Goal: Information Seeking & Learning: Learn about a topic

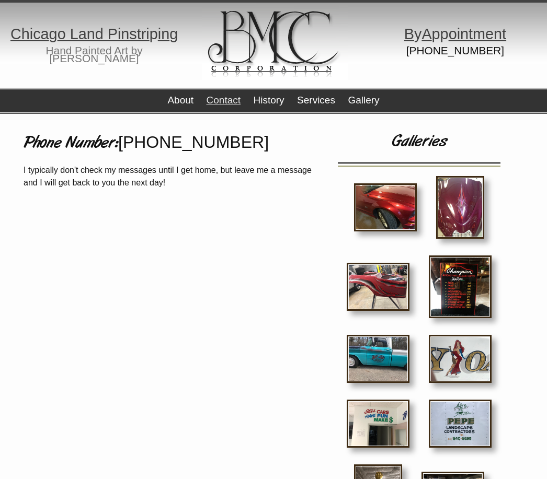
click at [383, 357] on img at bounding box center [377, 359] width 63 height 48
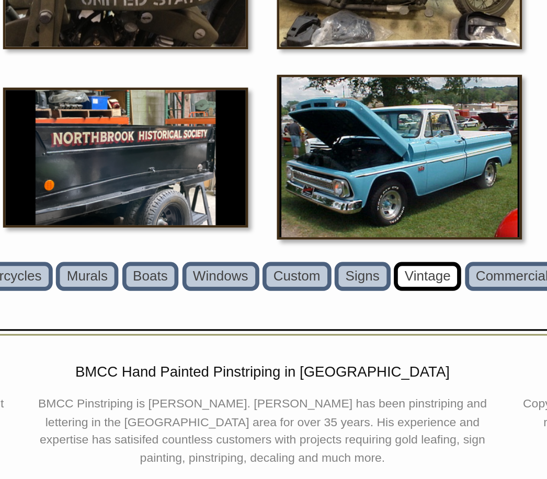
scroll to position [1728, 0]
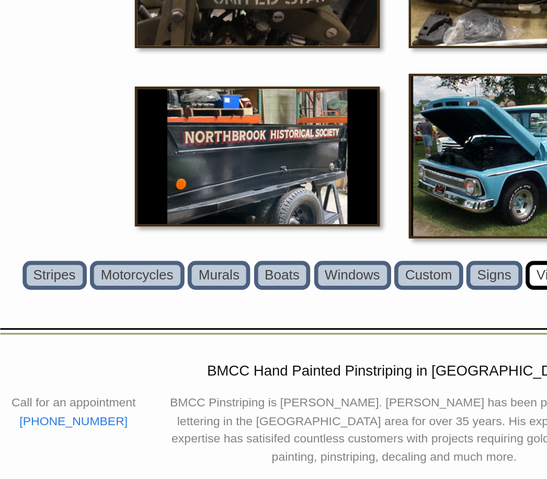
click at [37, 315] on link "Stripes" at bounding box center [52, 324] width 42 height 19
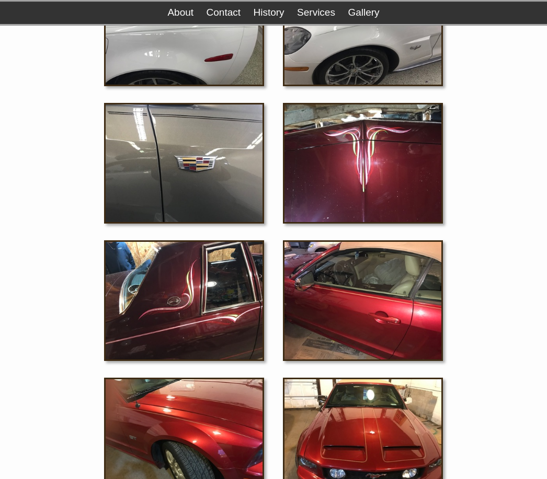
scroll to position [1366, 0]
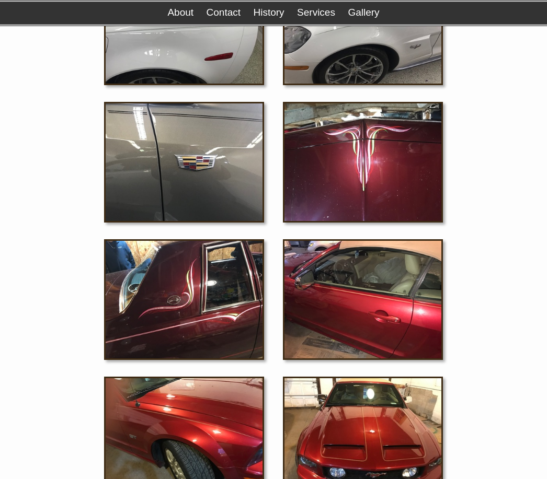
click at [363, 313] on img at bounding box center [363, 299] width 160 height 121
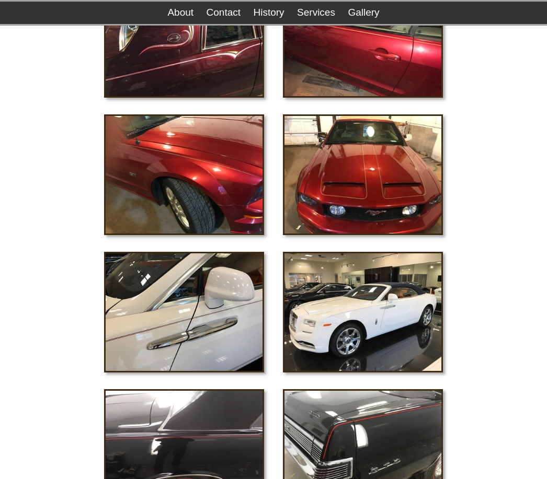
scroll to position [1628, 0]
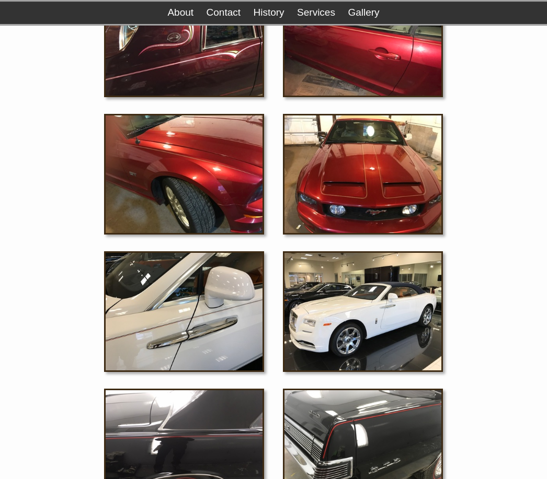
click at [389, 314] on img at bounding box center [363, 312] width 160 height 121
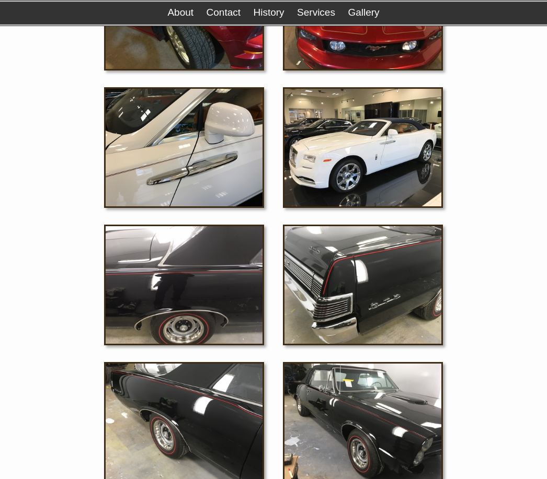
scroll to position [1799, 0]
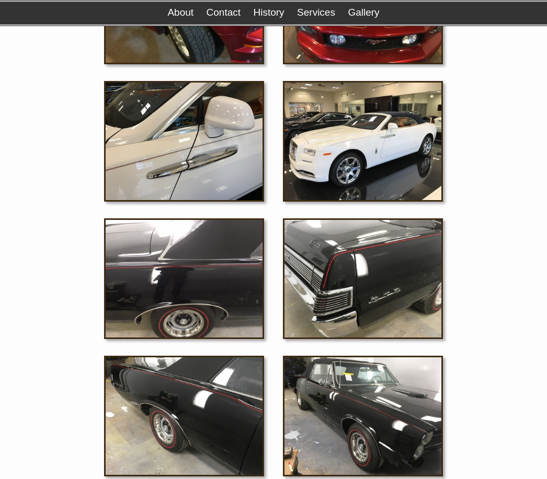
click at [226, 284] on img at bounding box center [184, 278] width 160 height 121
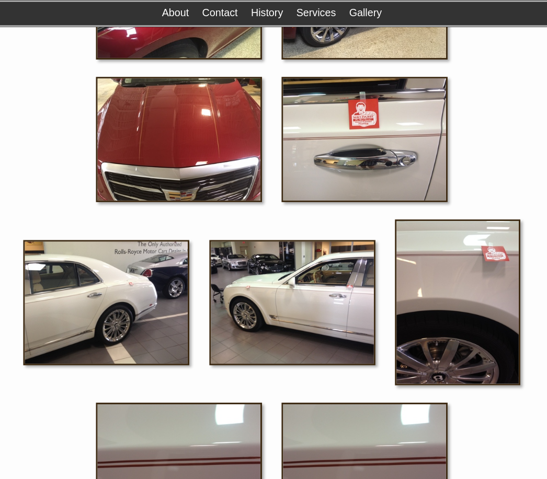
scroll to position [2501, 0]
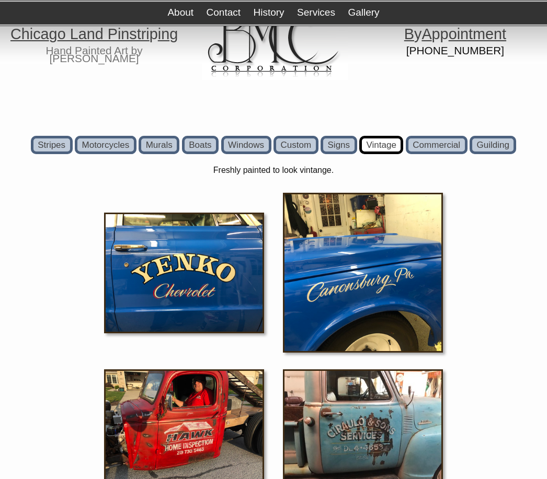
scroll to position [1893, 16]
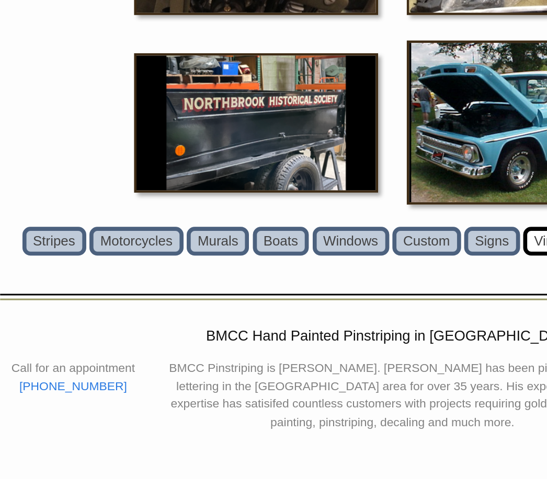
click at [39, 314] on link "Stripes" at bounding box center [52, 323] width 42 height 19
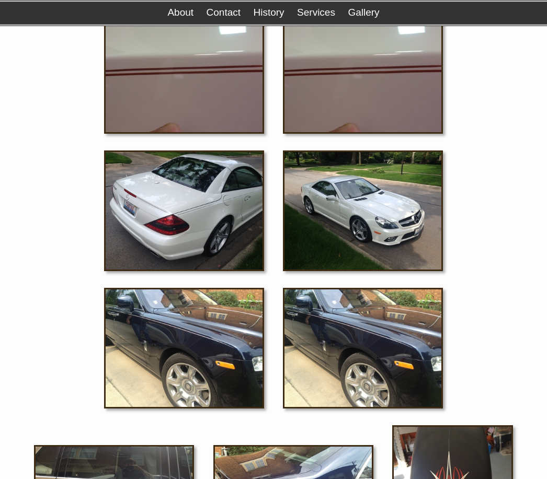
scroll to position [2867, 0]
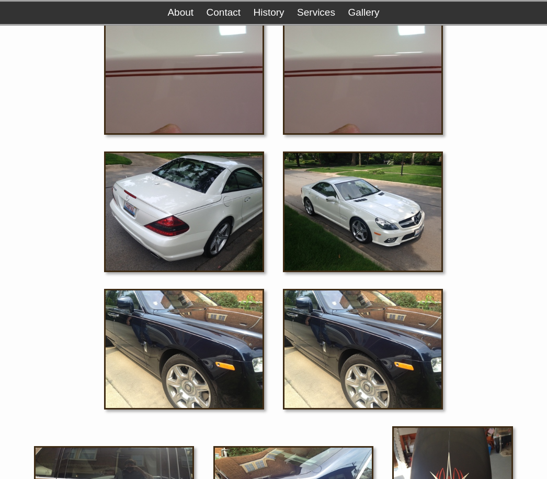
click at [372, 224] on img at bounding box center [363, 212] width 160 height 121
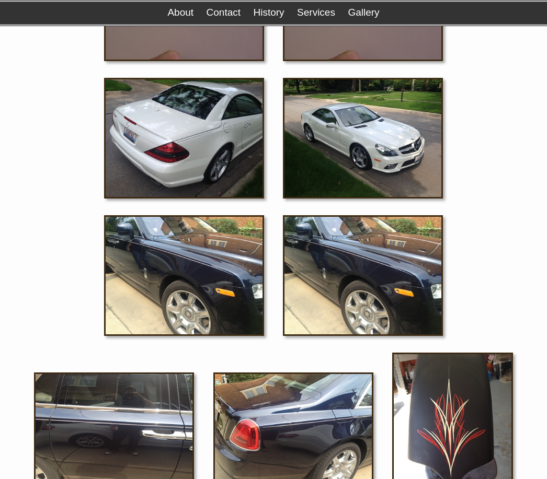
scroll to position [2914, 0]
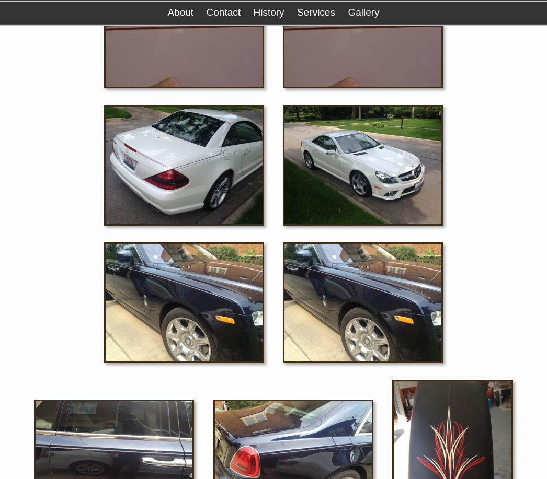
click at [385, 177] on img at bounding box center [363, 165] width 160 height 121
click at [216, 163] on img at bounding box center [184, 165] width 160 height 121
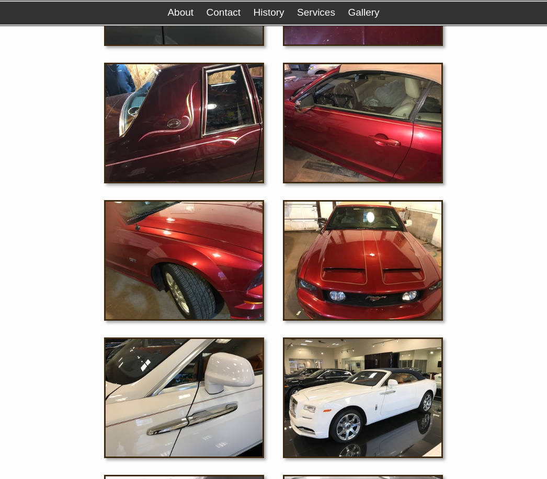
scroll to position [1542, 0]
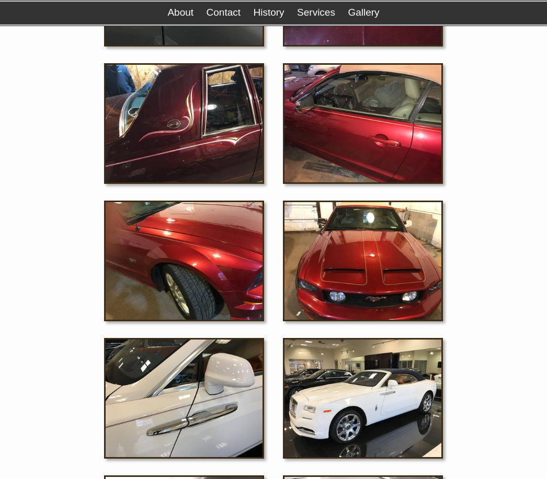
click at [226, 13] on link "Contact" at bounding box center [223, 12] width 34 height 11
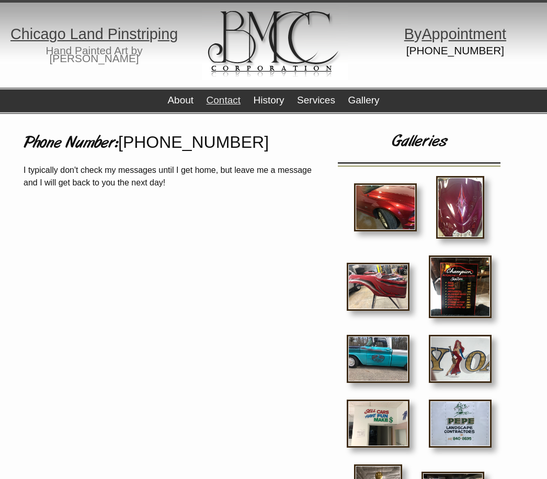
click at [180, 97] on link "About" at bounding box center [180, 100] width 26 height 11
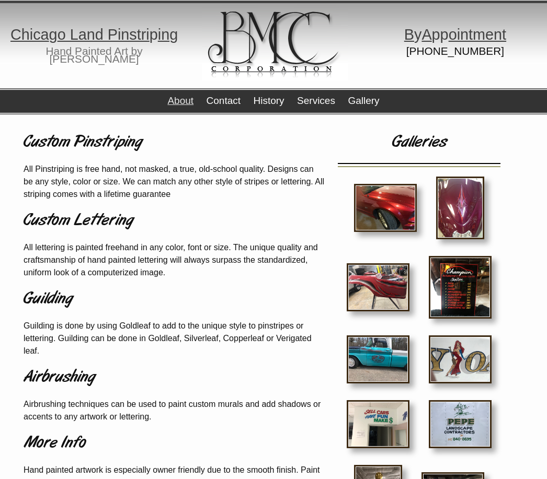
click at [269, 100] on link "History" at bounding box center [268, 100] width 31 height 11
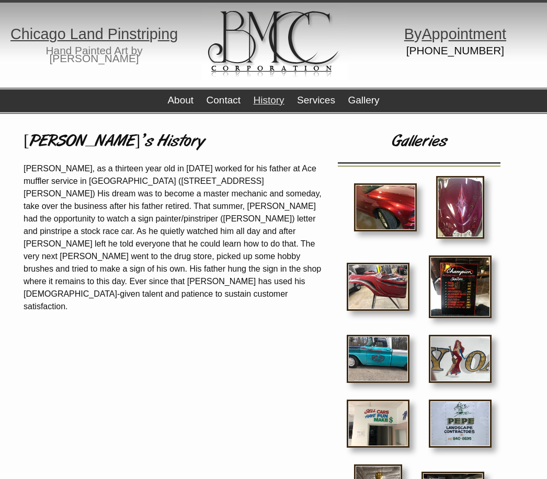
click at [384, 288] on img at bounding box center [377, 287] width 63 height 48
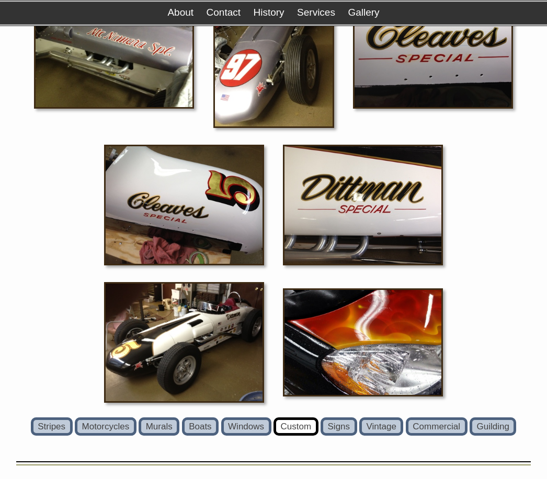
scroll to position [4710, 0]
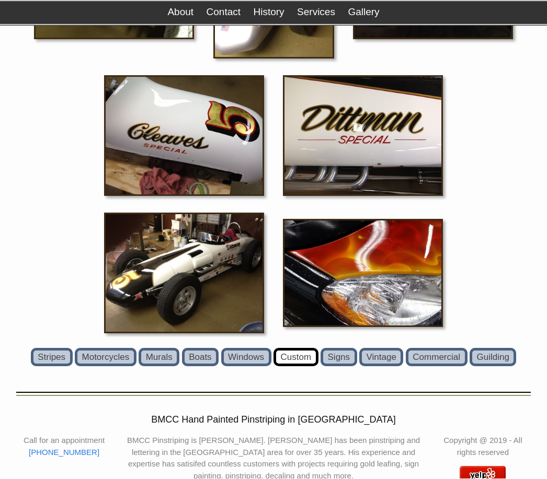
click at [51, 351] on link "Stripes" at bounding box center [52, 358] width 42 height 19
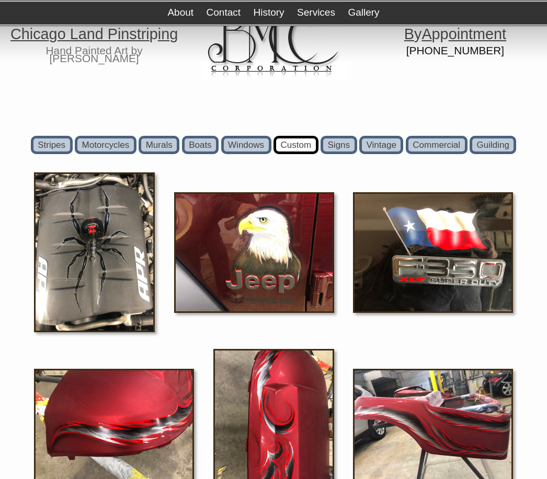
scroll to position [4744, 0]
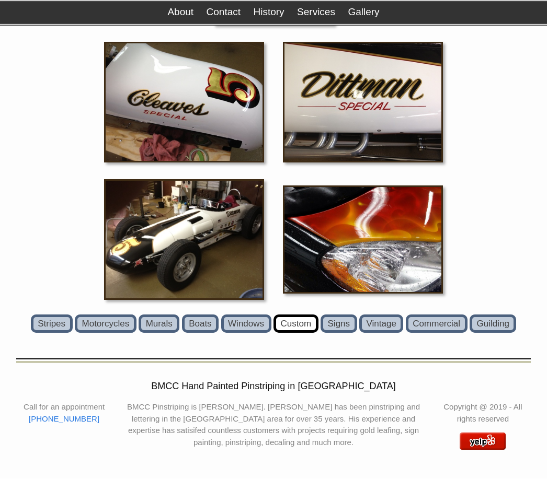
click at [52, 325] on link "Stripes" at bounding box center [52, 324] width 42 height 19
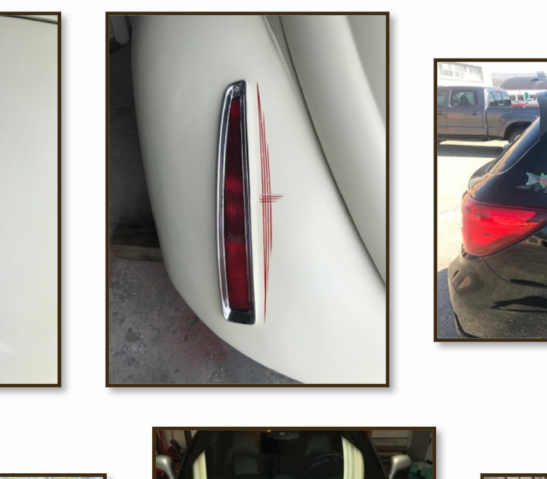
scroll to position [574, 0]
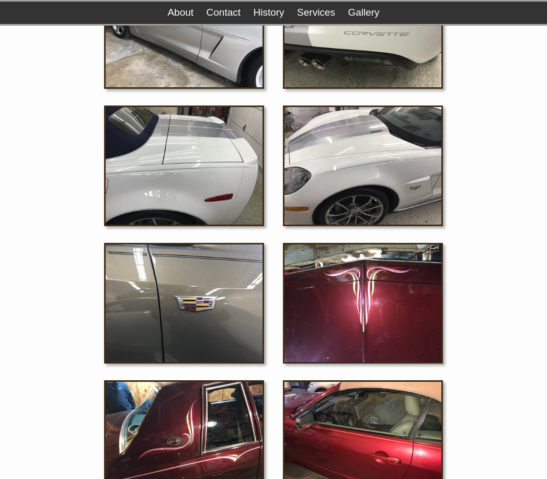
scroll to position [1225, 0]
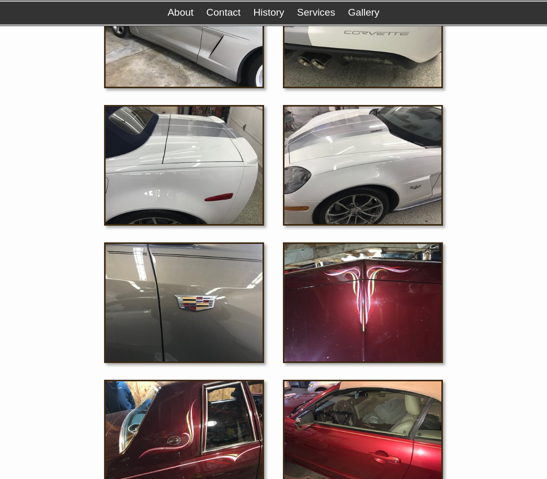
click at [381, 169] on img at bounding box center [363, 165] width 160 height 121
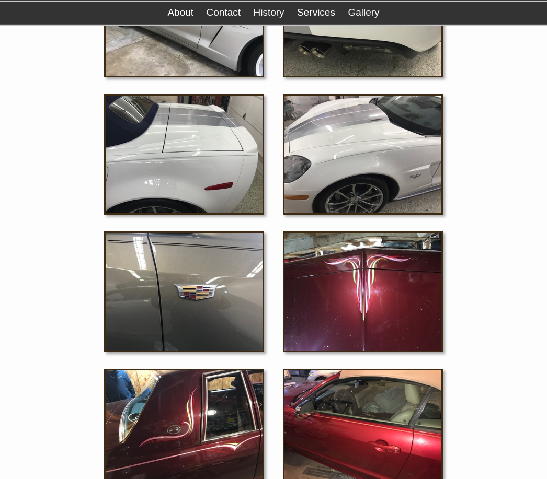
scroll to position [1236, 0]
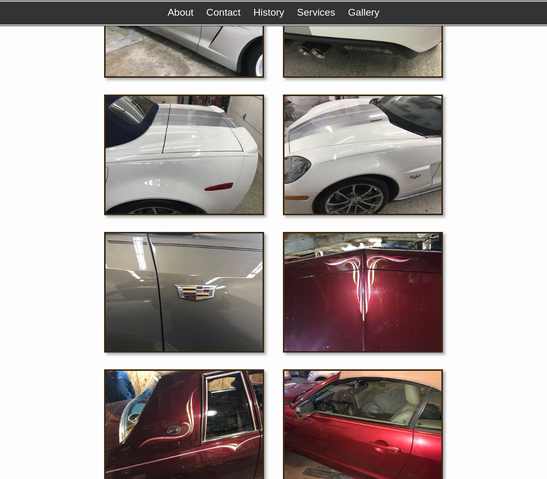
click at [262, 294] on img at bounding box center [184, 292] width 160 height 121
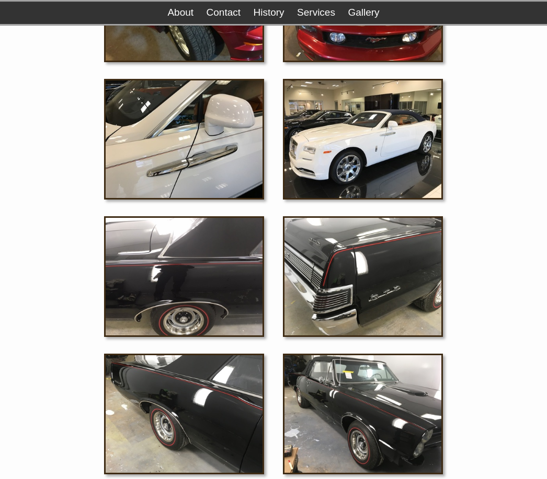
scroll to position [1803, 0]
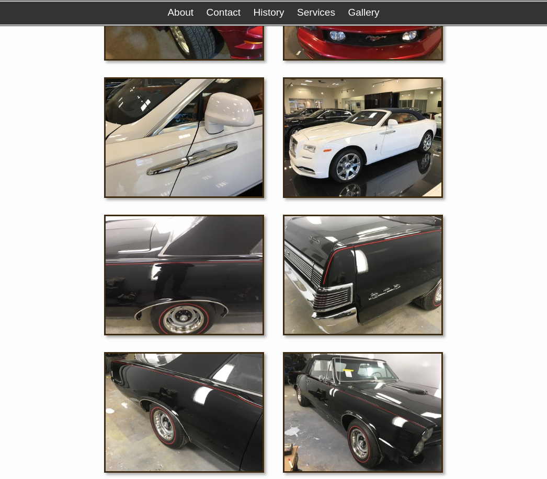
click at [395, 136] on img at bounding box center [363, 137] width 160 height 121
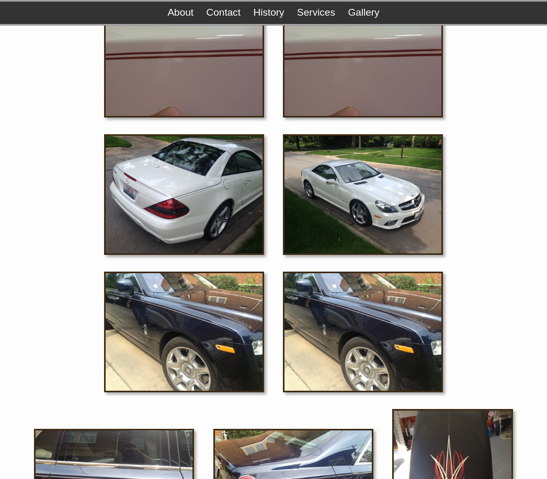
scroll to position [2886, 0]
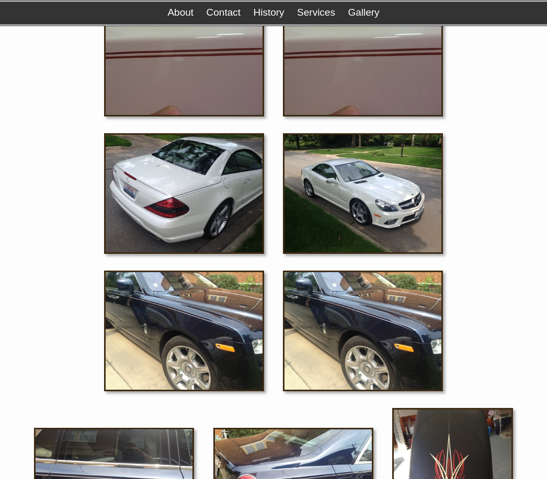
click at [386, 192] on img at bounding box center [363, 193] width 160 height 121
